Goal: Information Seeking & Learning: Learn about a topic

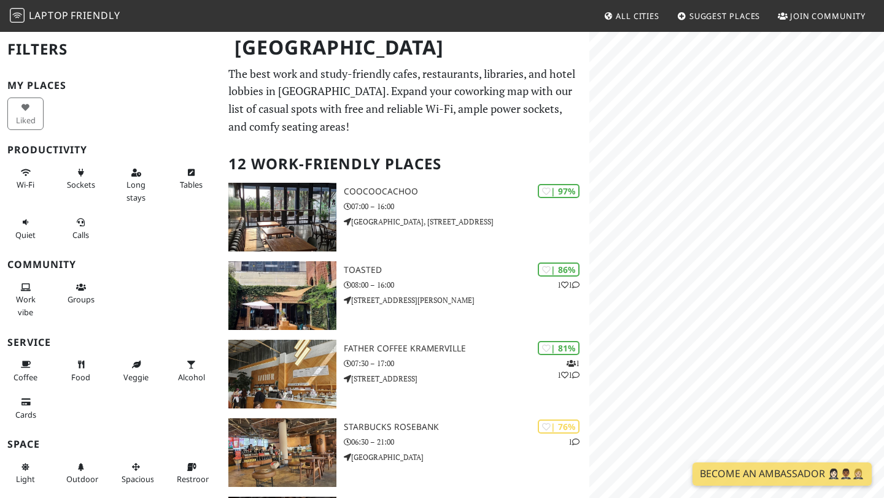
scroll to position [53, 0]
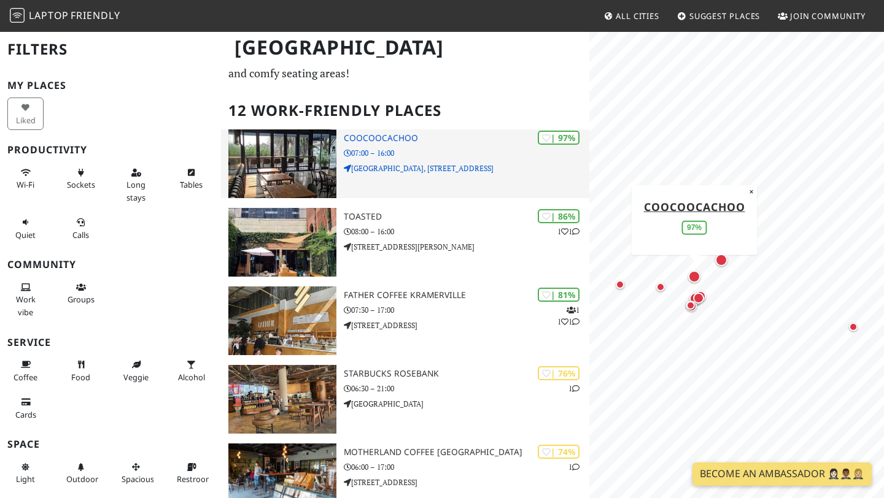
click at [282, 148] on img at bounding box center [282, 164] width 108 height 69
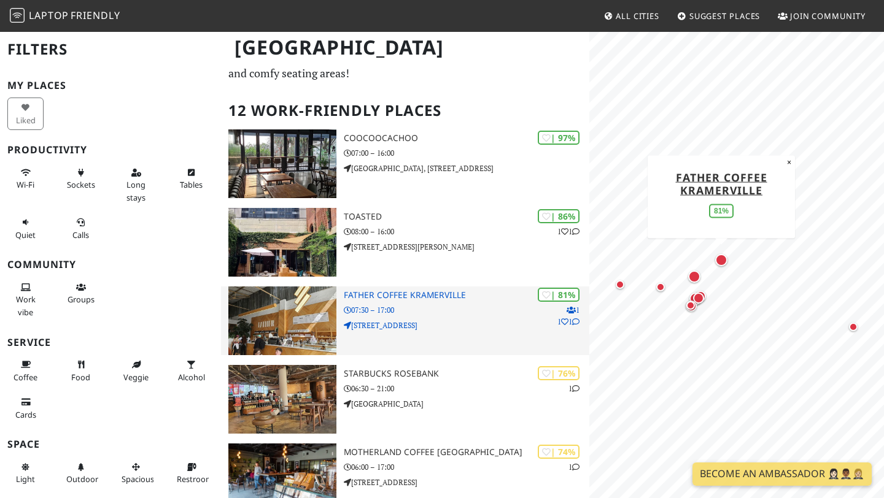
click at [266, 326] on img at bounding box center [282, 321] width 108 height 69
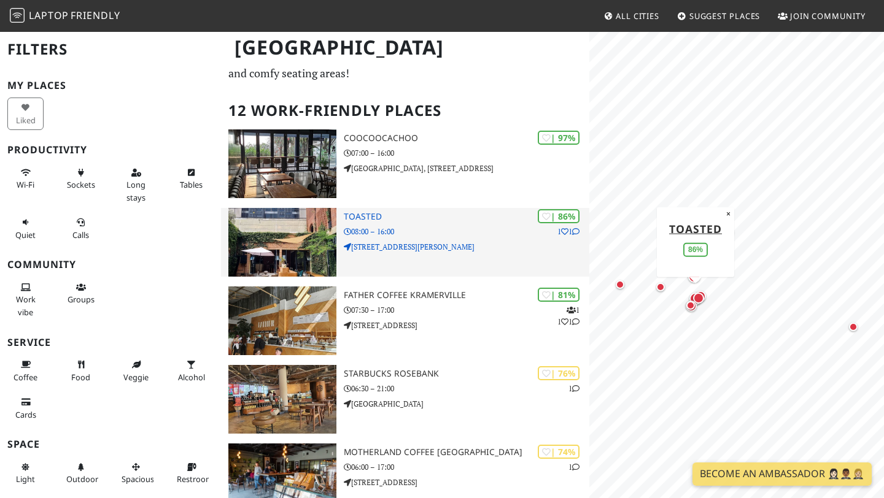
click at [268, 234] on img at bounding box center [282, 242] width 108 height 69
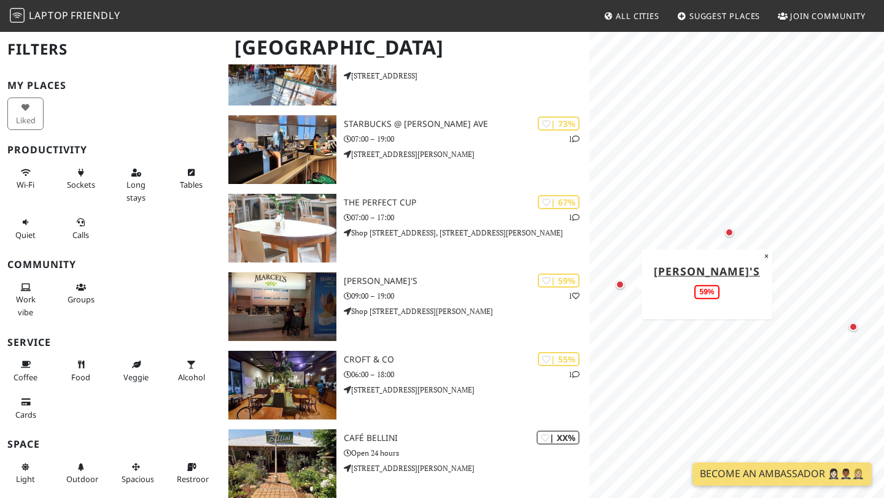
scroll to position [560, 0]
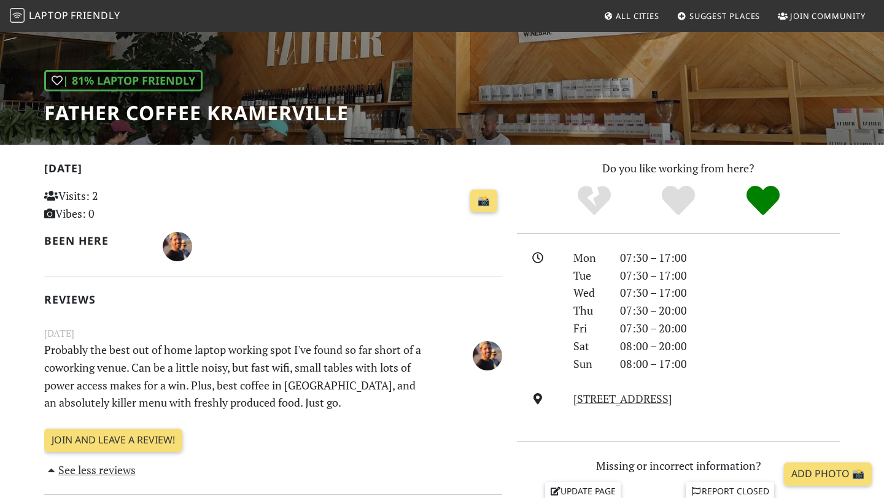
scroll to position [145, 0]
